Goal: Navigation & Orientation: Go to known website

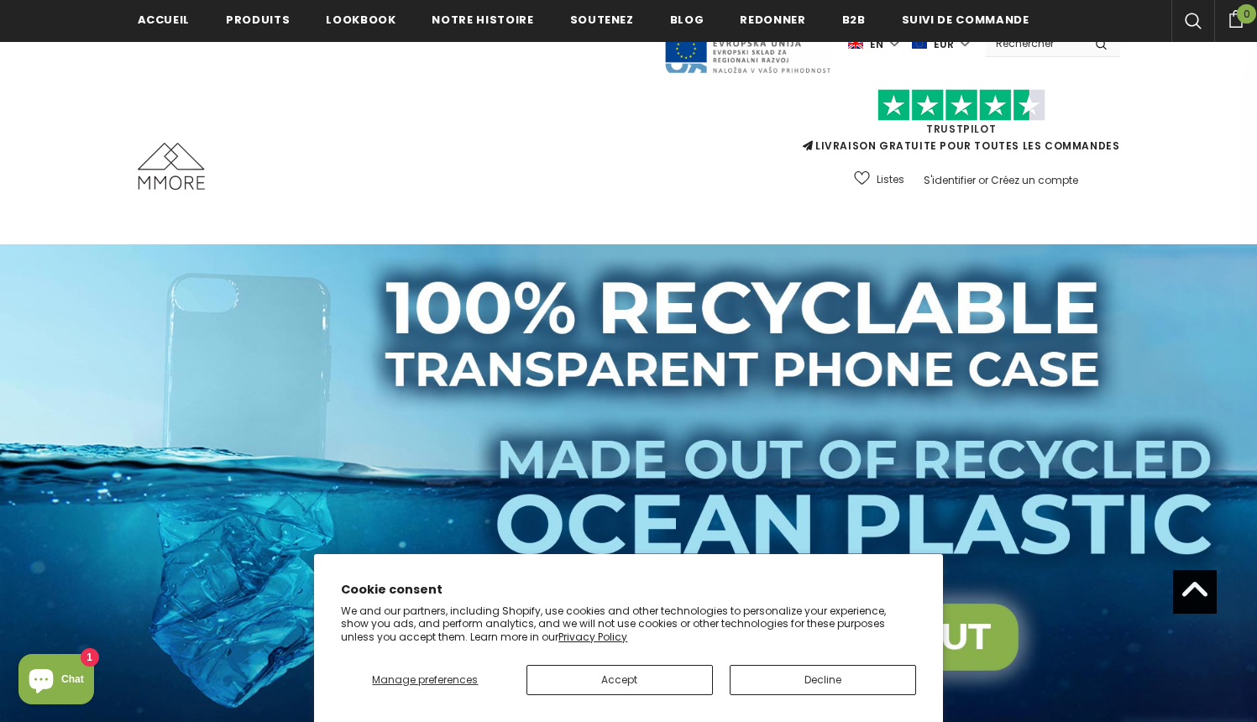
scroll to position [8901, 0]
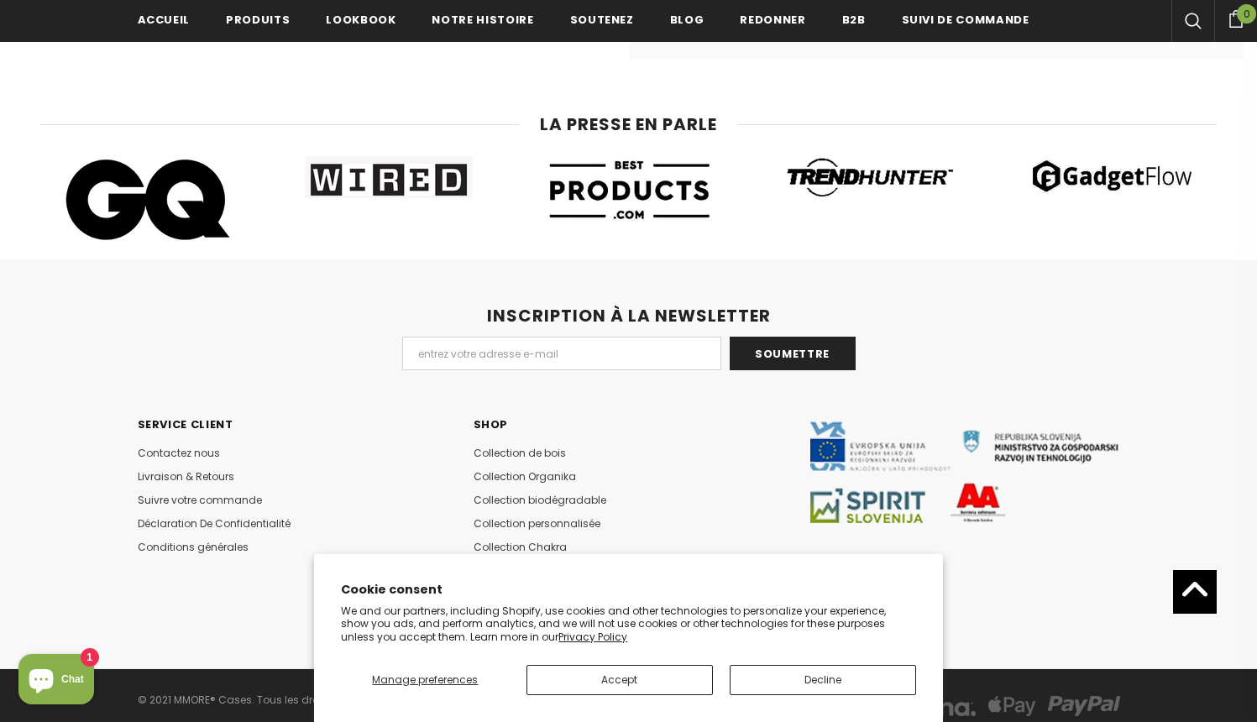
click at [628, 624] on p "We and our partners, including Shopify, use cookies and other technologies to p…" at bounding box center [628, 623] width 575 height 39
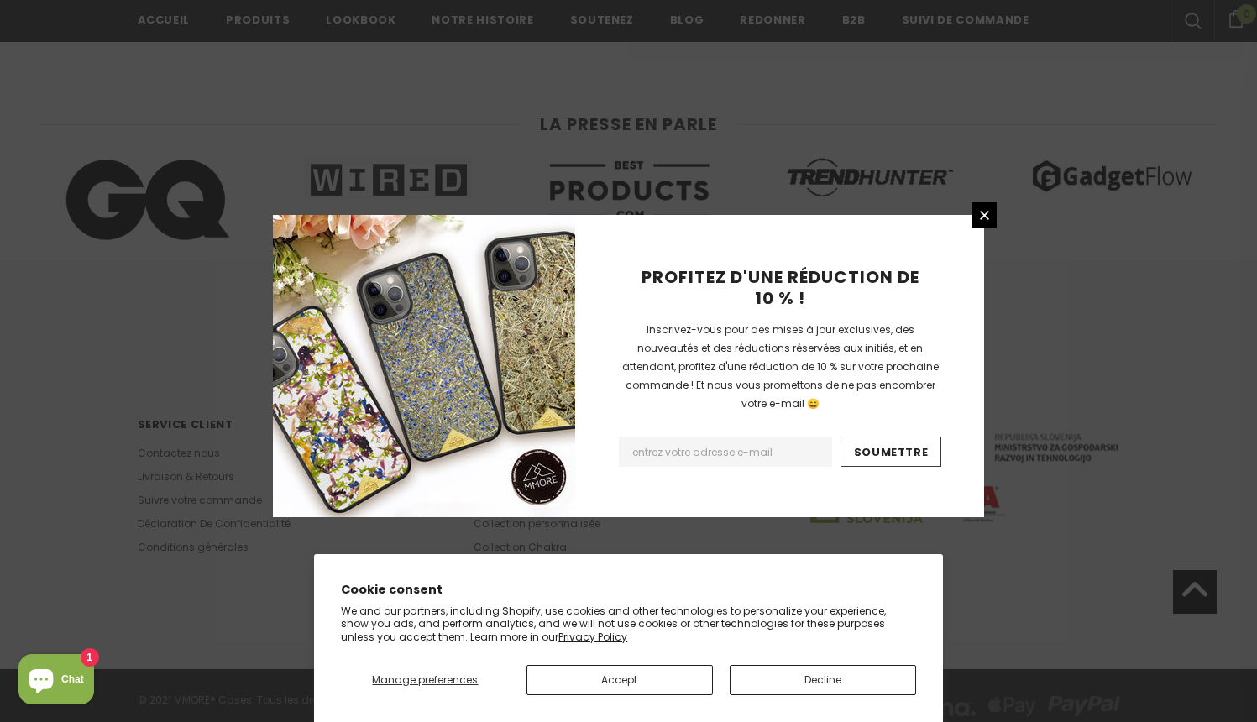
scroll to position [3074, 0]
